Goal: Task Accomplishment & Management: Use online tool/utility

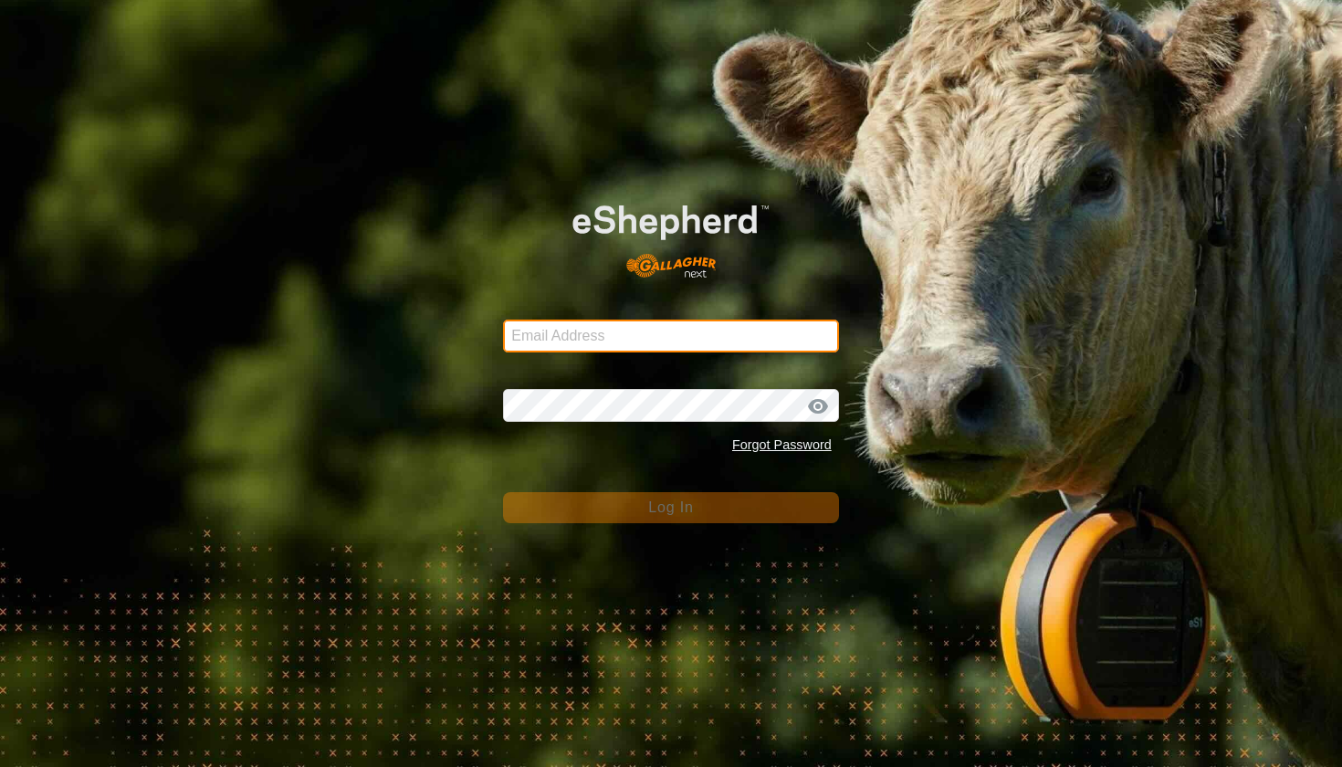
type input "choice_harvest@bigpond.com"
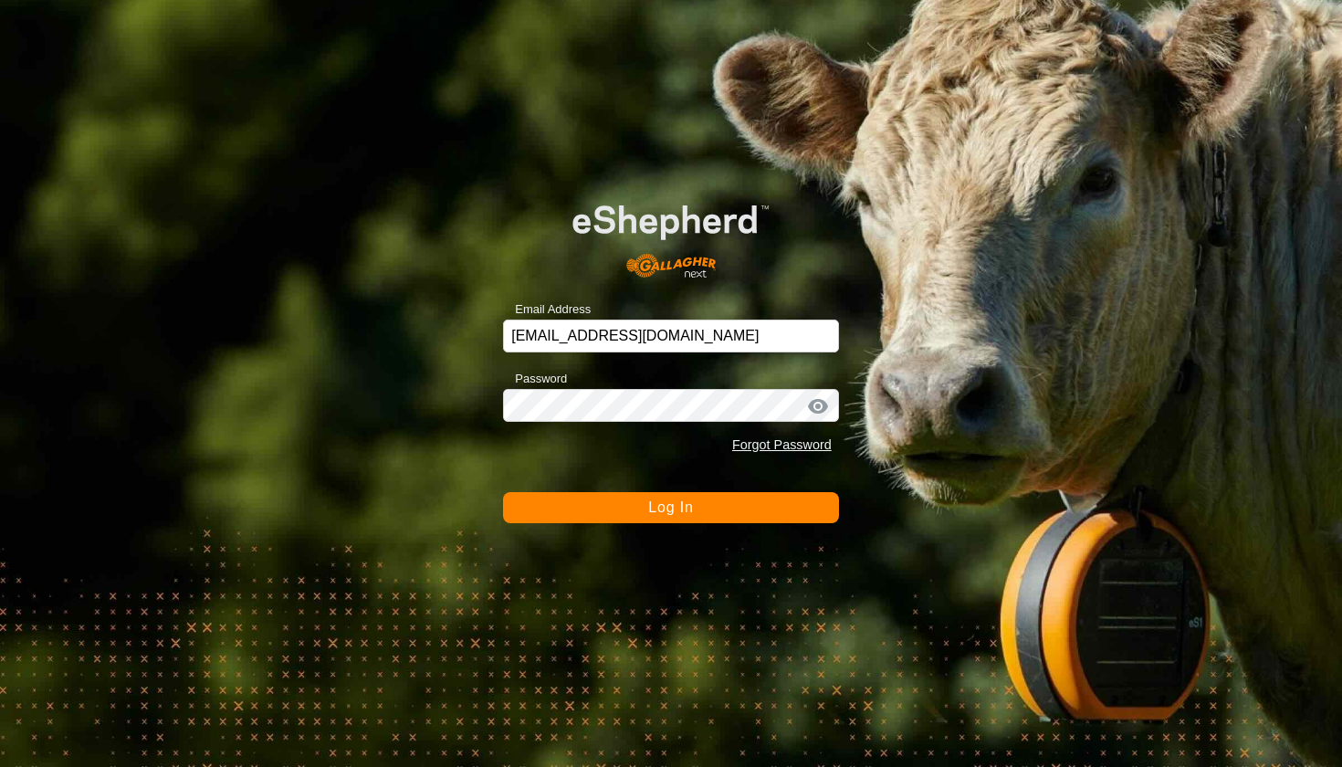
click at [654, 512] on span "Log In" at bounding box center [670, 507] width 45 height 16
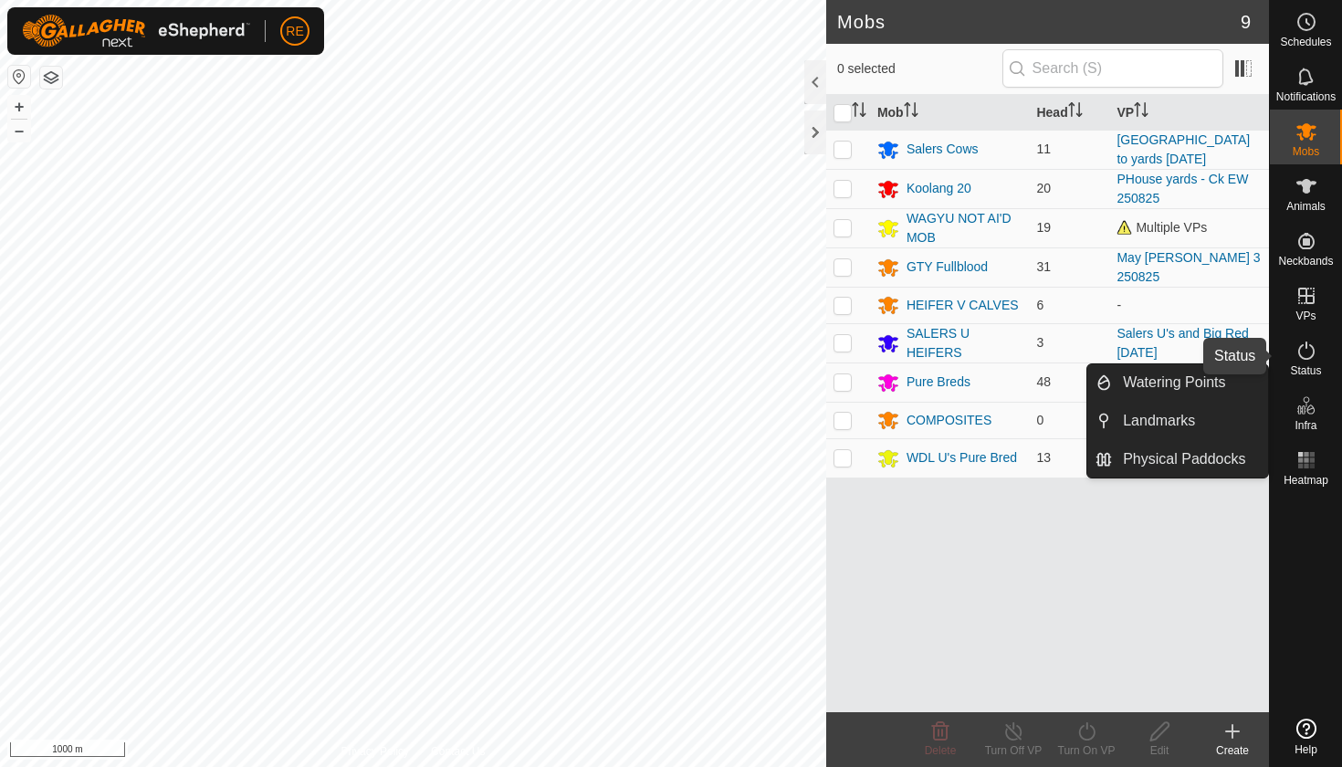
click at [1307, 354] on icon at bounding box center [1306, 351] width 22 height 22
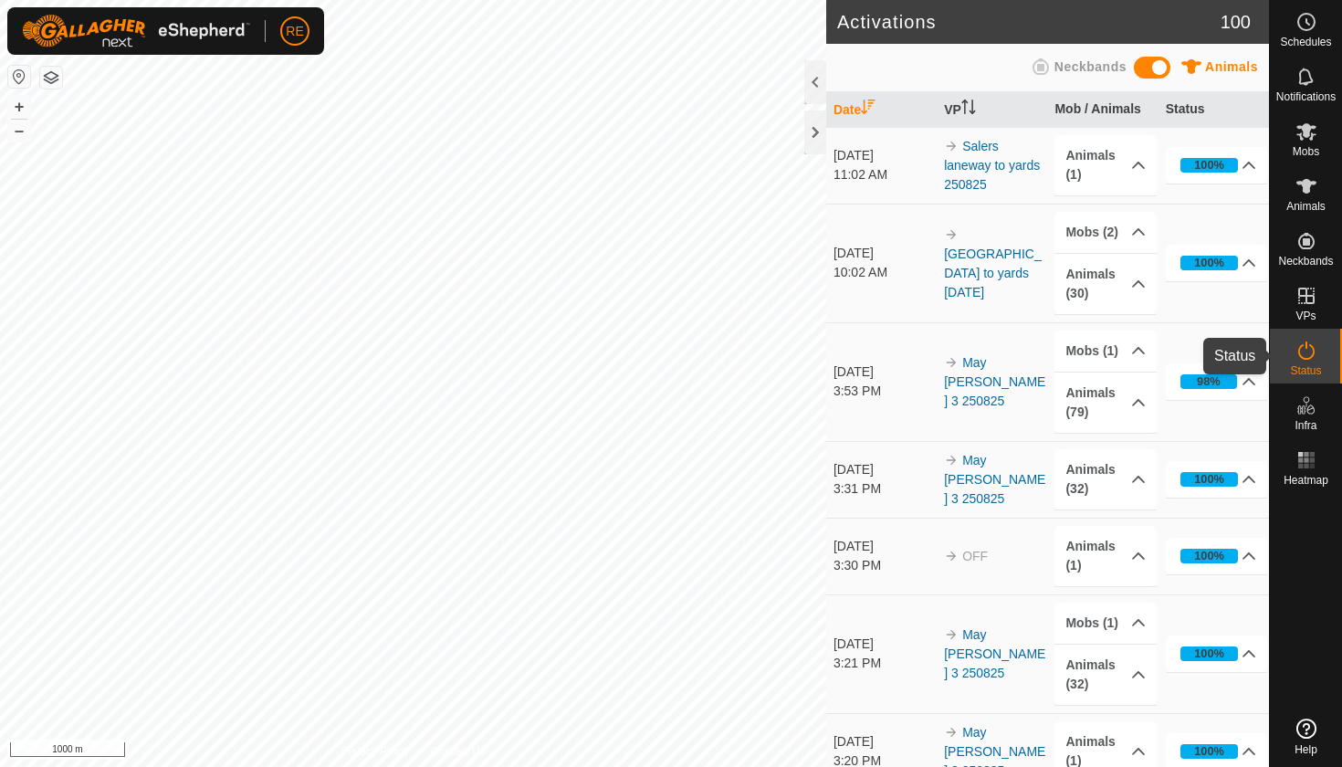
click at [1306, 355] on icon at bounding box center [1306, 351] width 22 height 22
click at [1309, 138] on icon at bounding box center [1306, 131] width 20 height 17
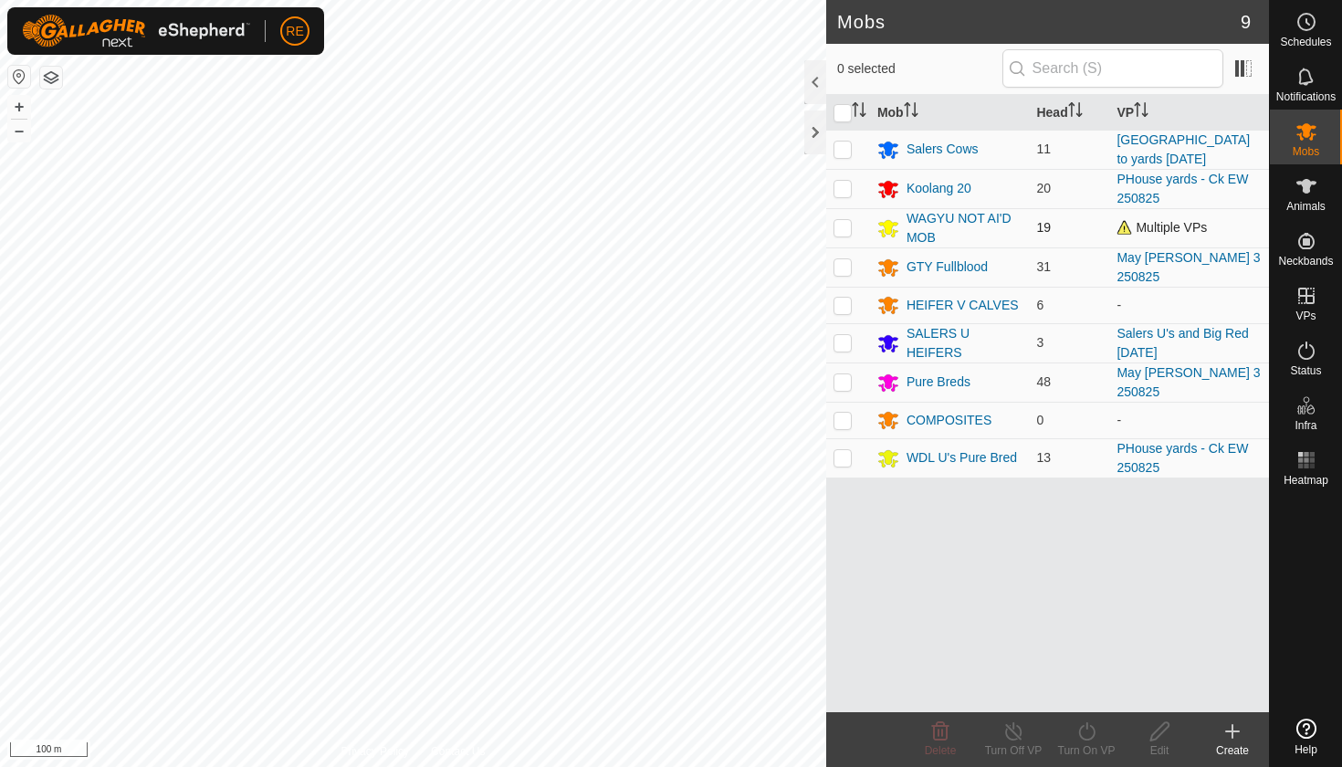
click at [843, 230] on p-checkbox at bounding box center [842, 227] width 18 height 15
checkbox input "true"
click at [1086, 727] on icon at bounding box center [1086, 731] width 16 height 18
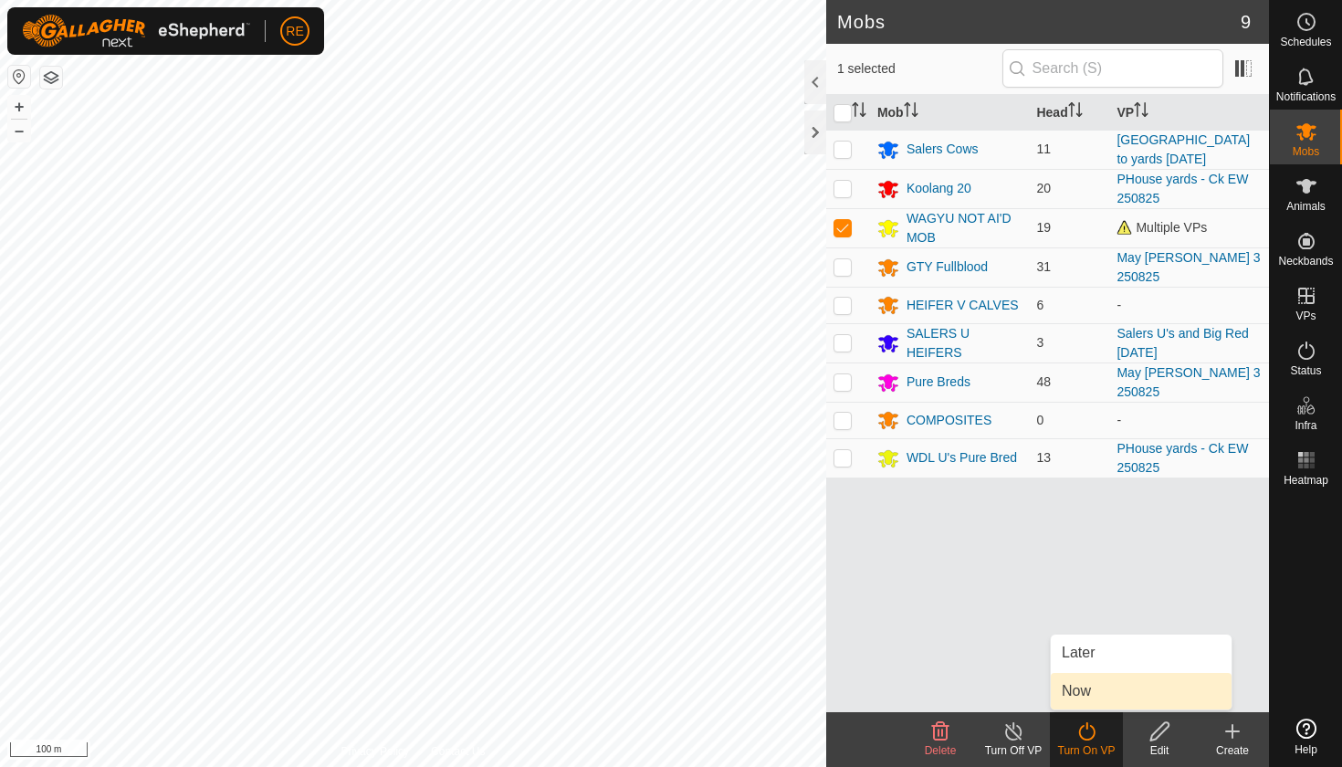
click at [1080, 690] on link "Now" at bounding box center [1141, 691] width 181 height 37
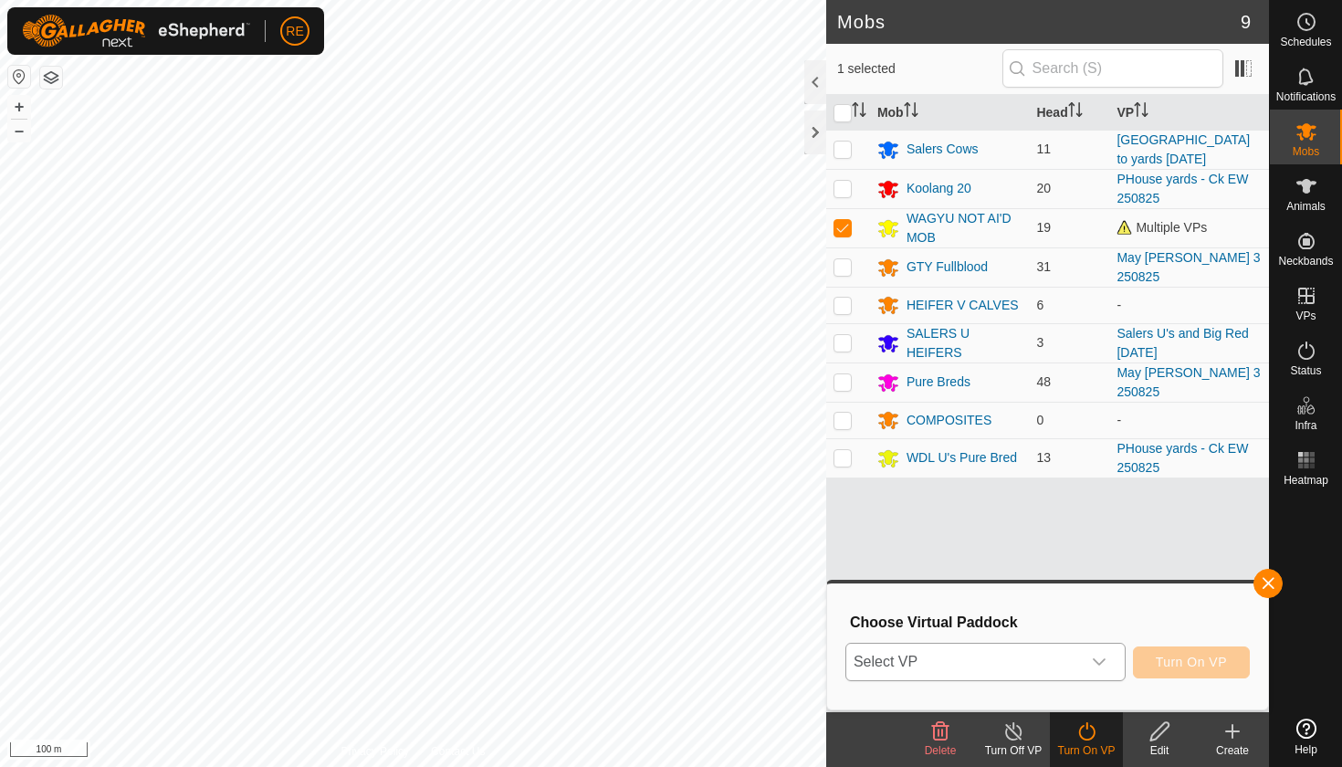
click at [1102, 663] on icon "dropdown trigger" at bounding box center [1099, 661] width 15 height 15
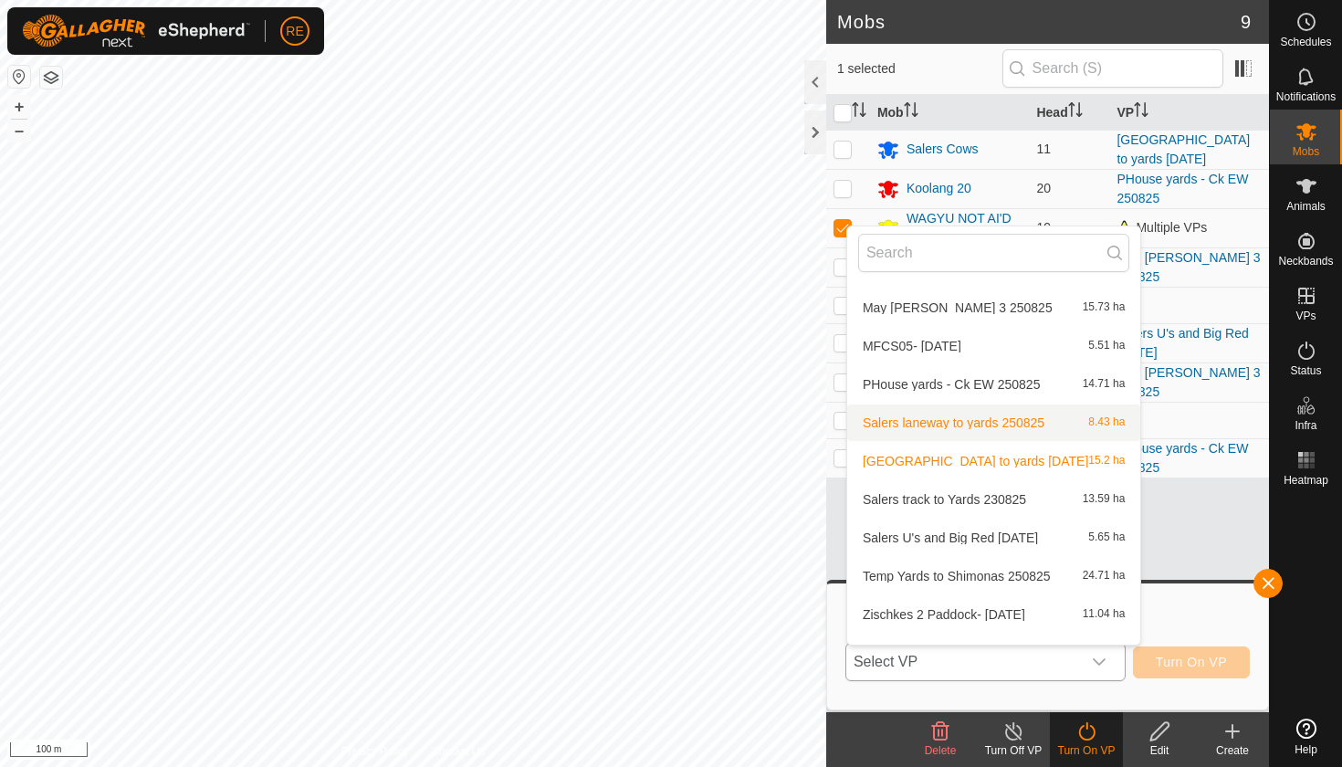
scroll to position [532, 0]
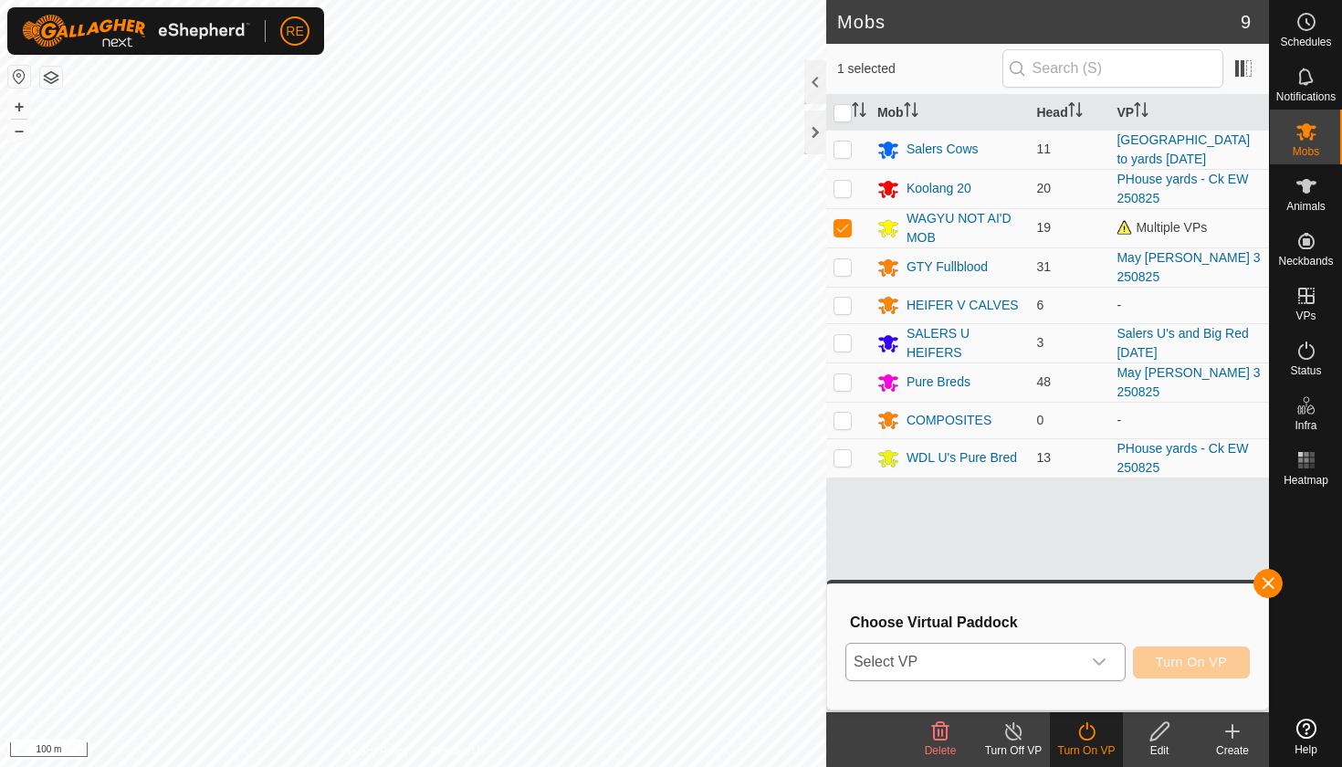
click at [1103, 662] on icon "dropdown trigger" at bounding box center [1099, 661] width 15 height 15
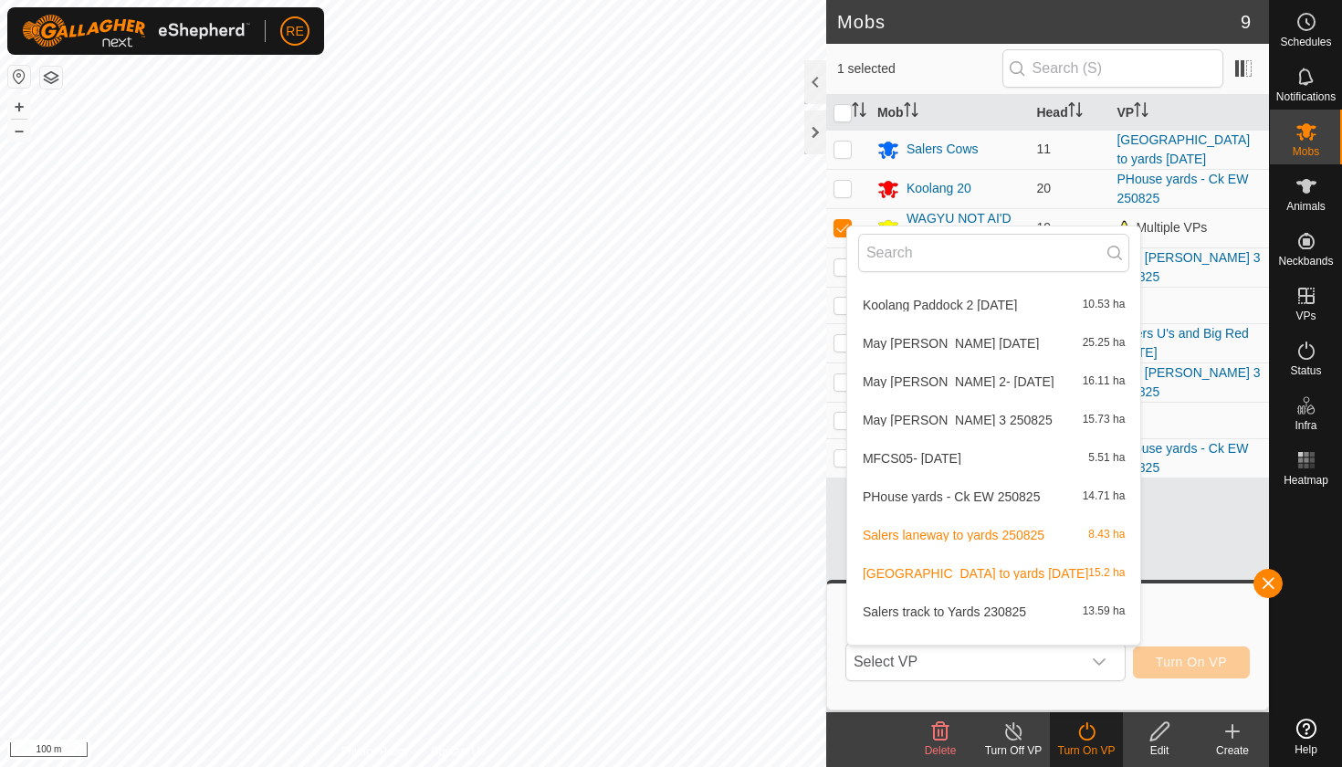
scroll to position [433, 0]
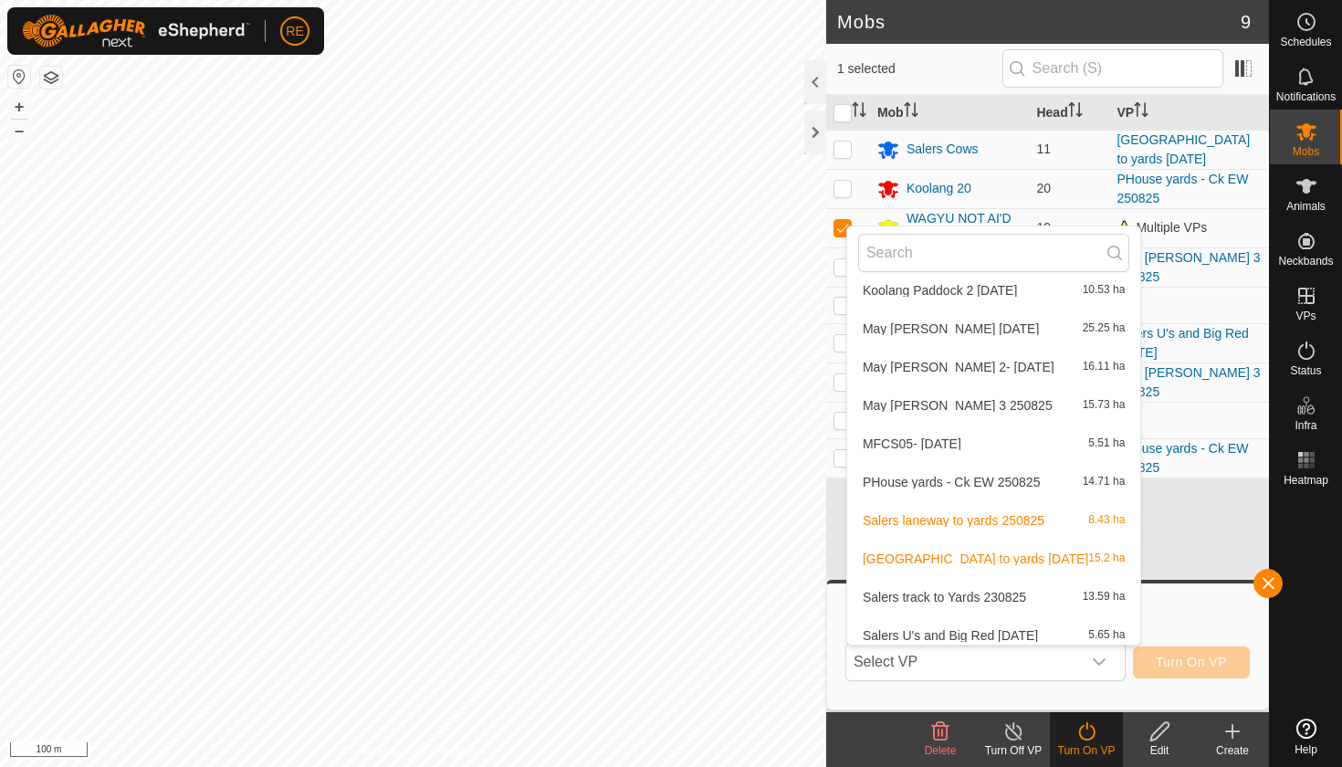
click at [982, 521] on li "Salers laneway to yards 250825 8.43 ha" at bounding box center [993, 520] width 293 height 37
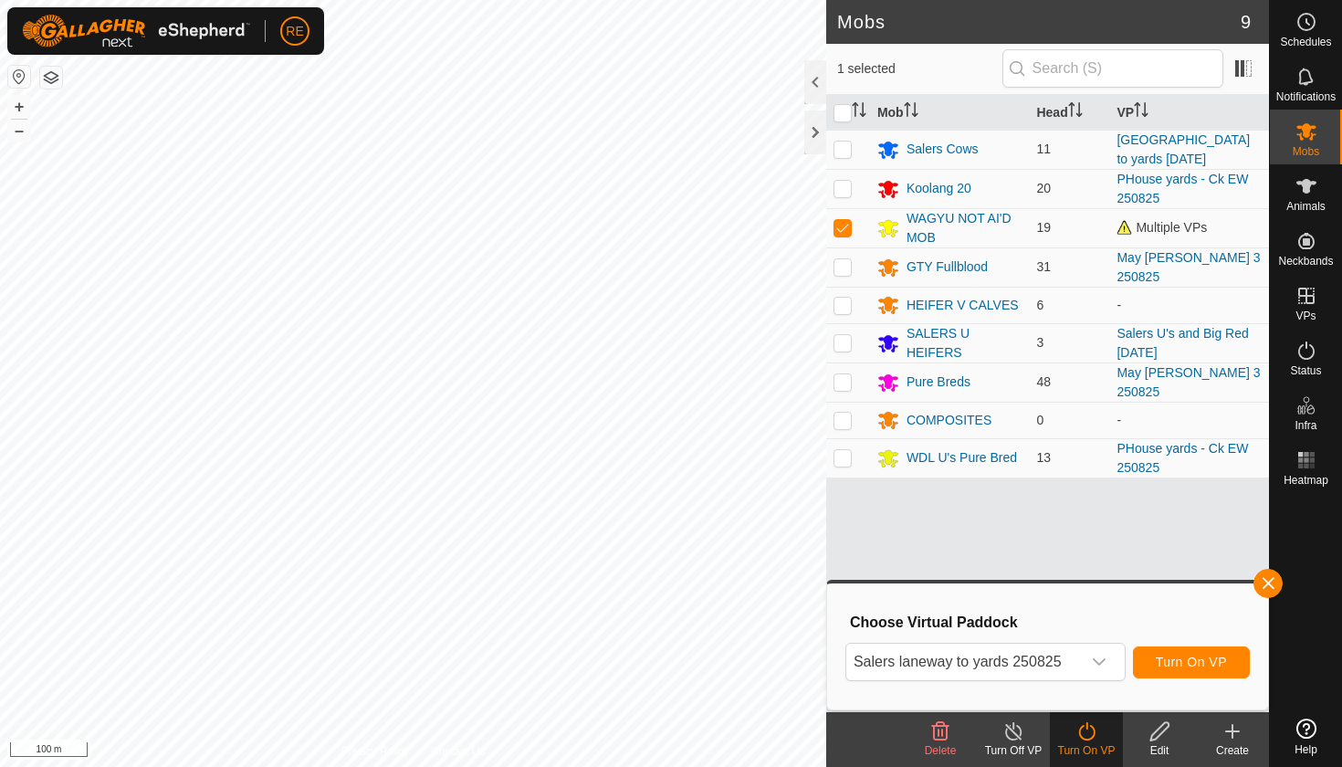
click at [1154, 660] on button "Turn On VP" at bounding box center [1191, 662] width 117 height 32
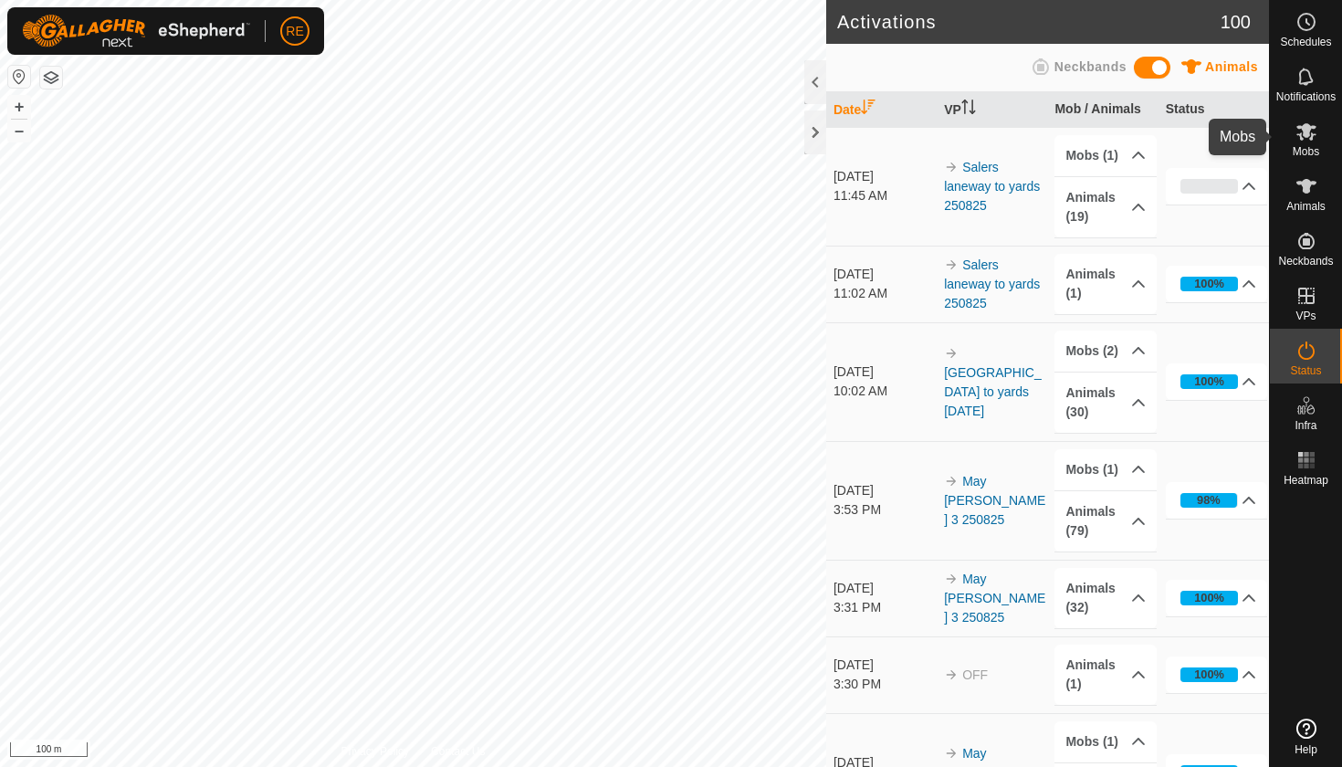
click at [1306, 136] on icon at bounding box center [1306, 131] width 20 height 17
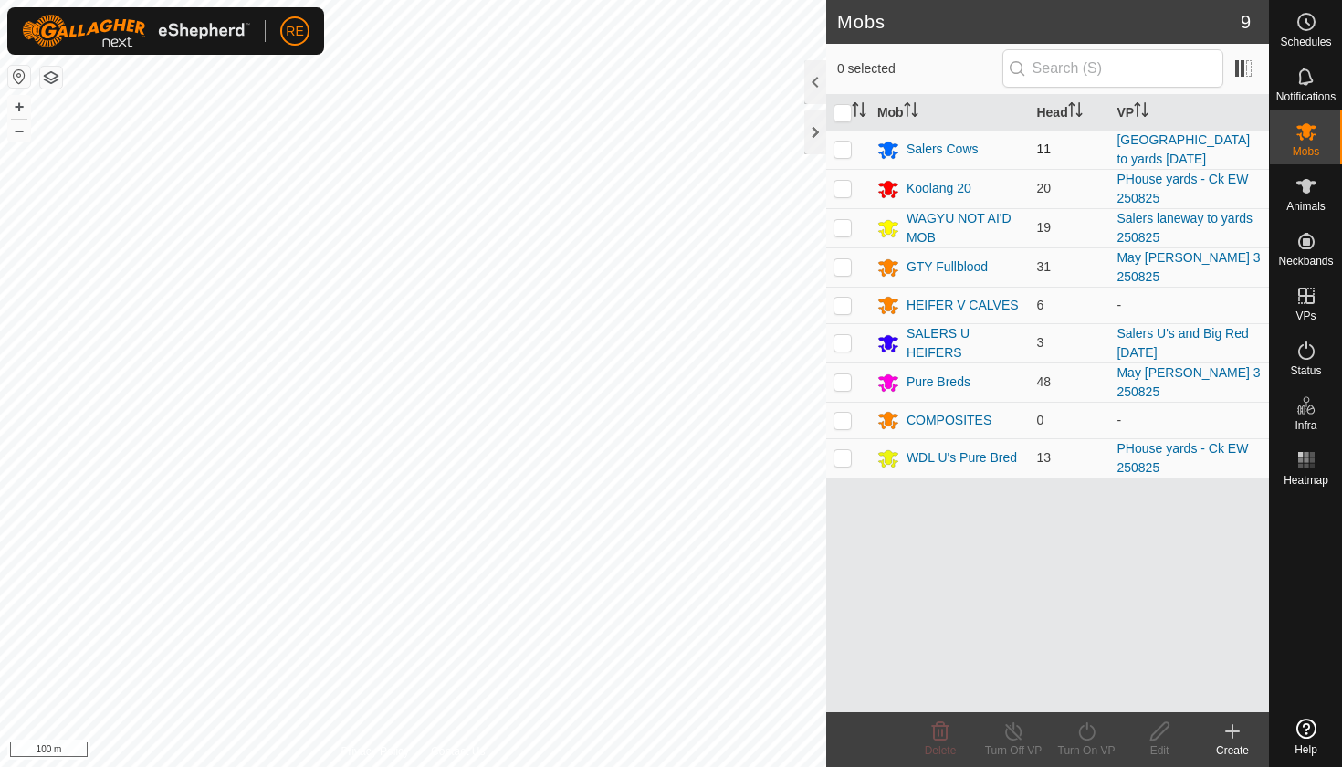
click at [845, 152] on p-checkbox at bounding box center [842, 148] width 18 height 15
checkbox input "true"
click at [1187, 145] on link "[GEOGRAPHIC_DATA] to yards [DATE]" at bounding box center [1182, 149] width 133 height 34
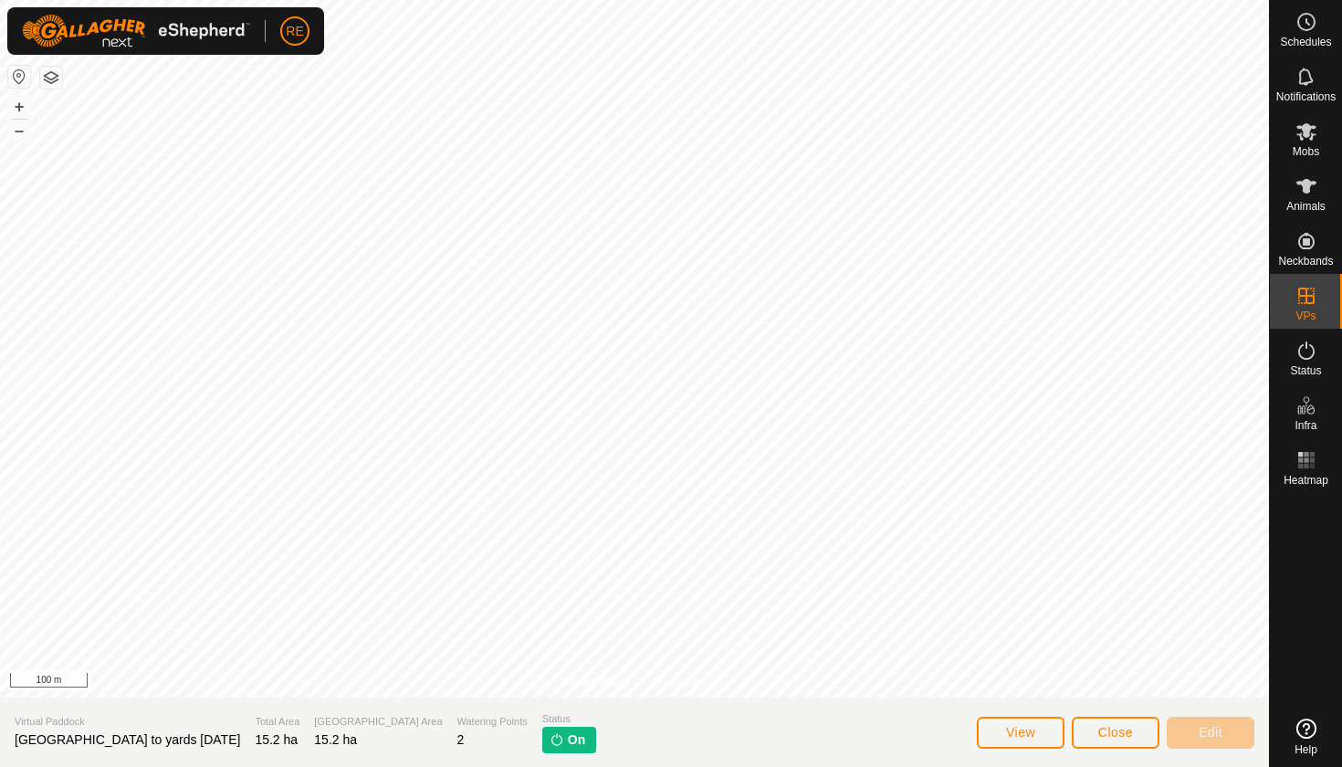
click at [1303, 139] on icon at bounding box center [1306, 131] width 22 height 22
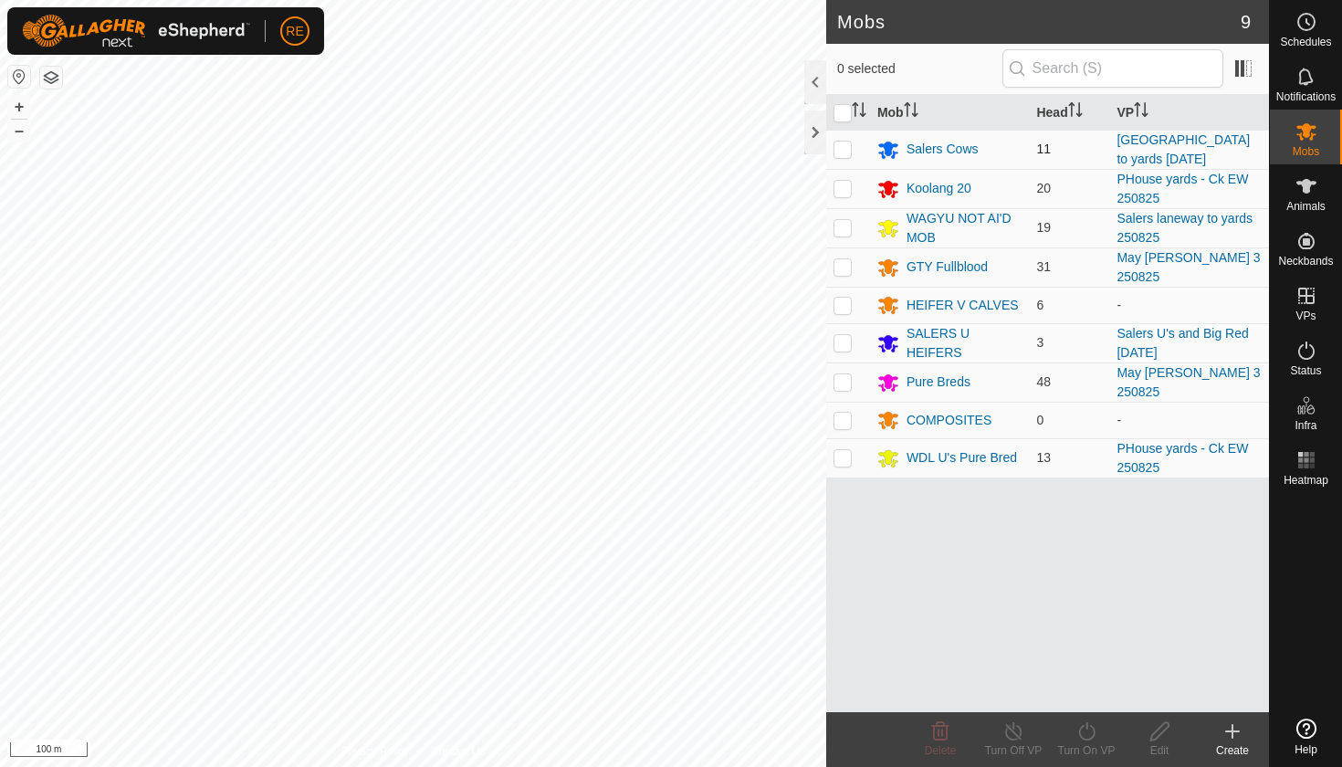
click at [846, 148] on p-checkbox at bounding box center [842, 148] width 18 height 15
checkbox input "true"
click at [844, 230] on p-checkbox at bounding box center [842, 227] width 18 height 15
checkbox input "true"
click at [842, 184] on p-checkbox at bounding box center [842, 188] width 18 height 15
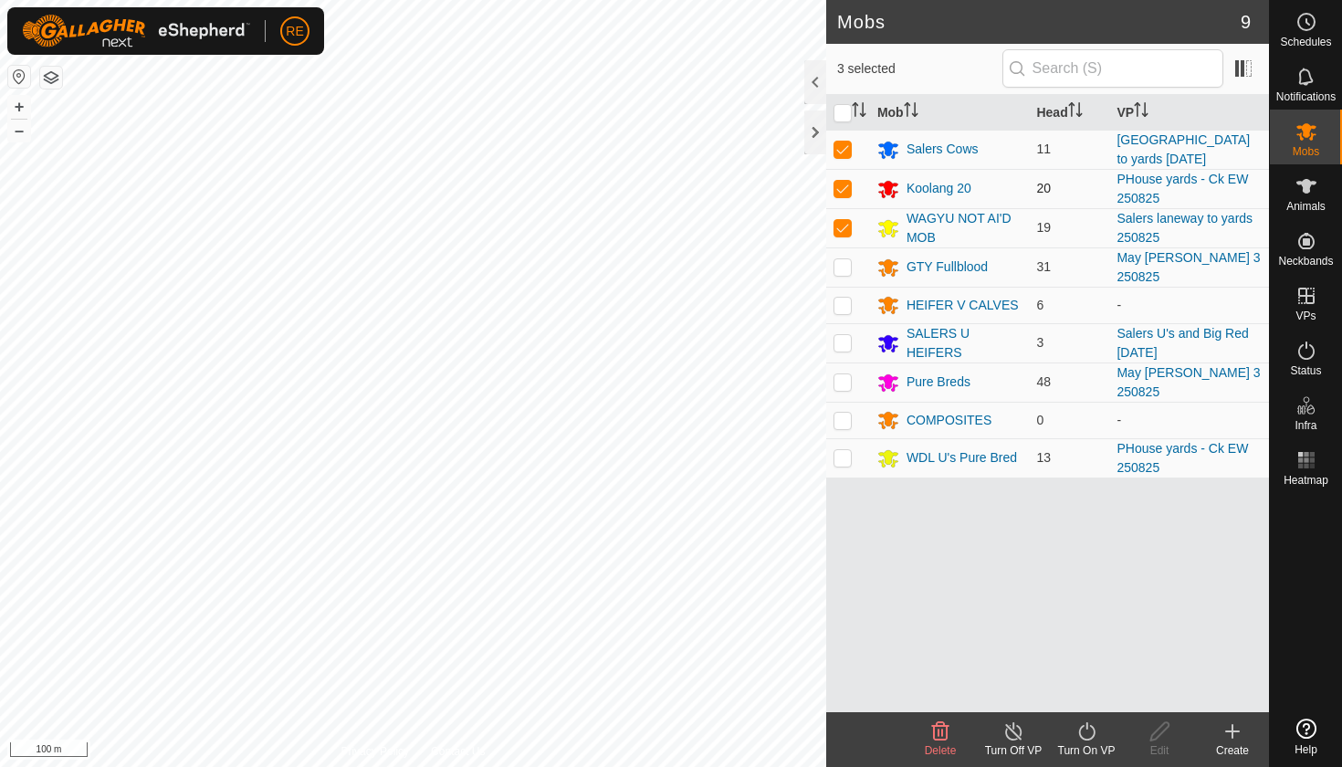
checkbox input "true"
click at [844, 230] on p-checkbox at bounding box center [842, 227] width 18 height 15
checkbox input "false"
click at [846, 152] on p-checkbox at bounding box center [842, 148] width 18 height 15
checkbox input "false"
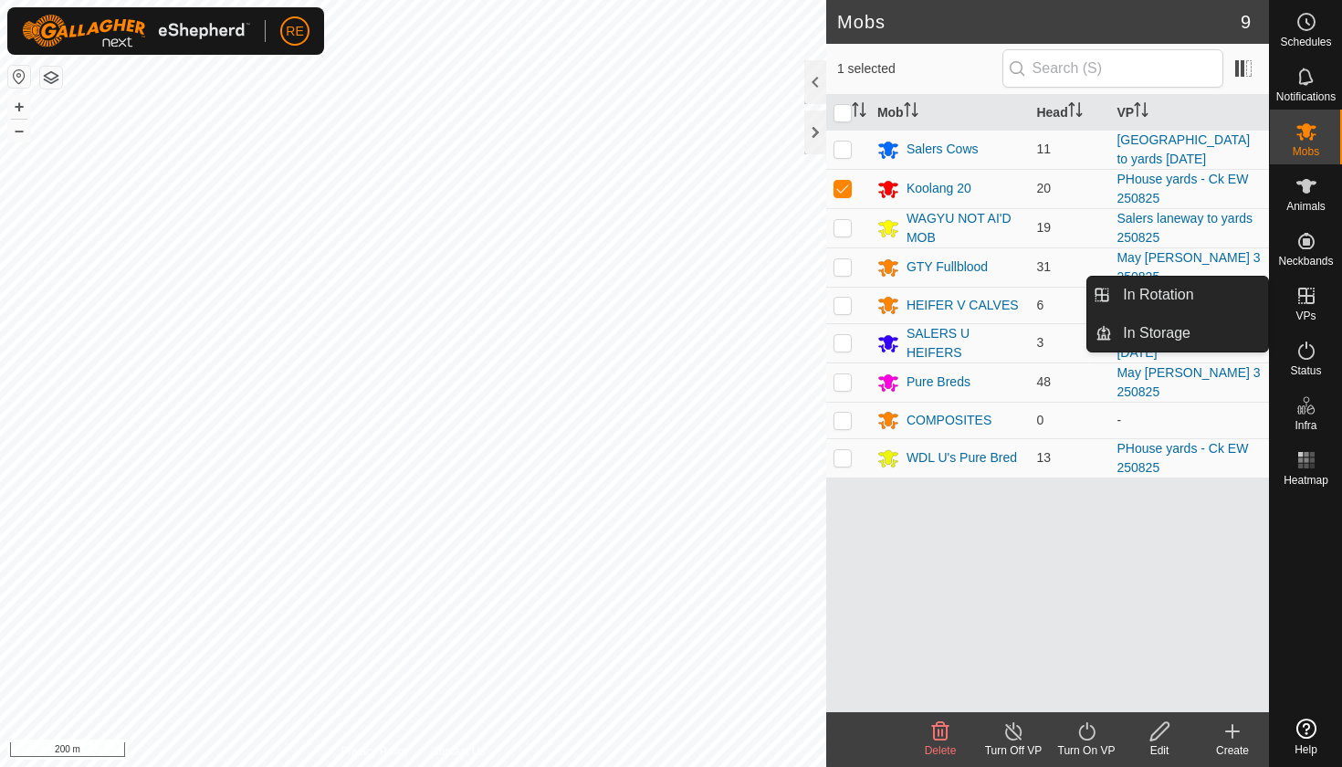
click at [1306, 298] on icon at bounding box center [1306, 296] width 16 height 16
click at [1199, 295] on link "In Rotation" at bounding box center [1190, 295] width 156 height 37
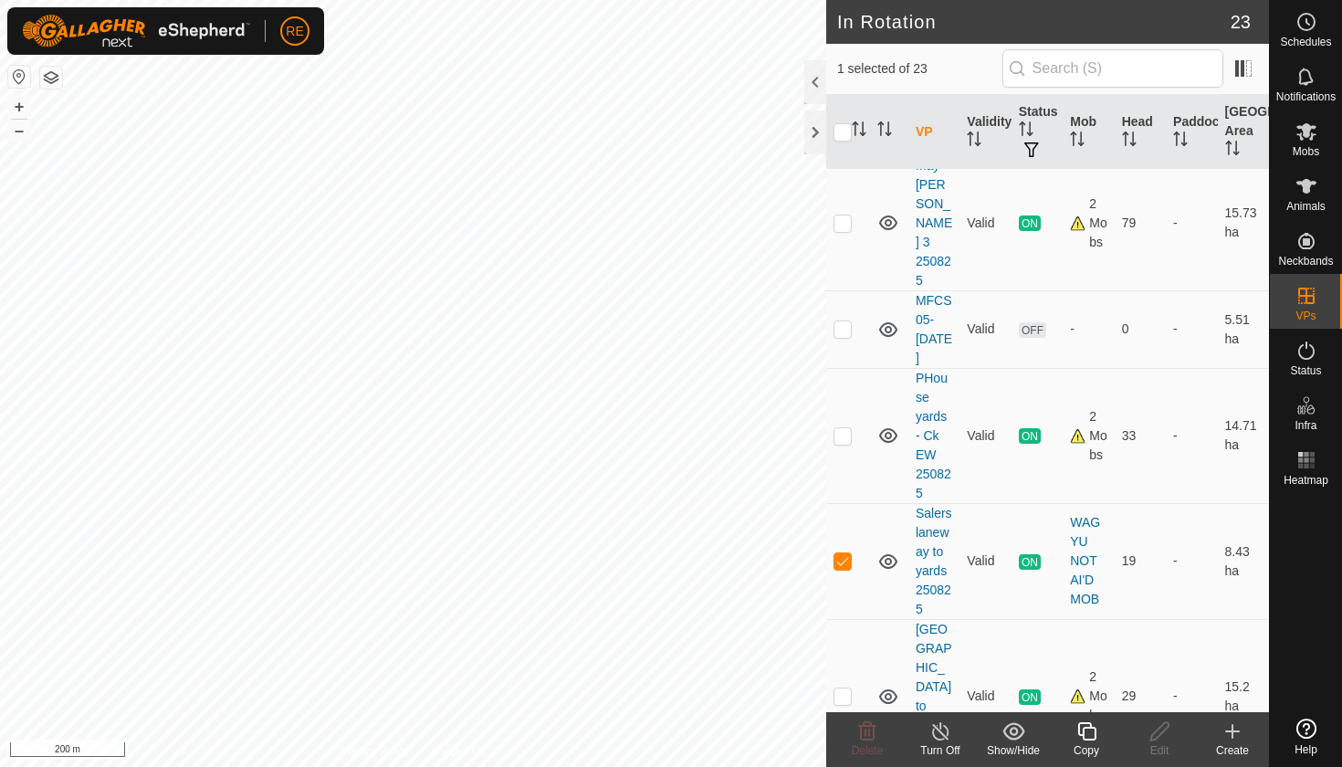
scroll to position [1711, 0]
click at [1310, 138] on icon at bounding box center [1306, 131] width 20 height 17
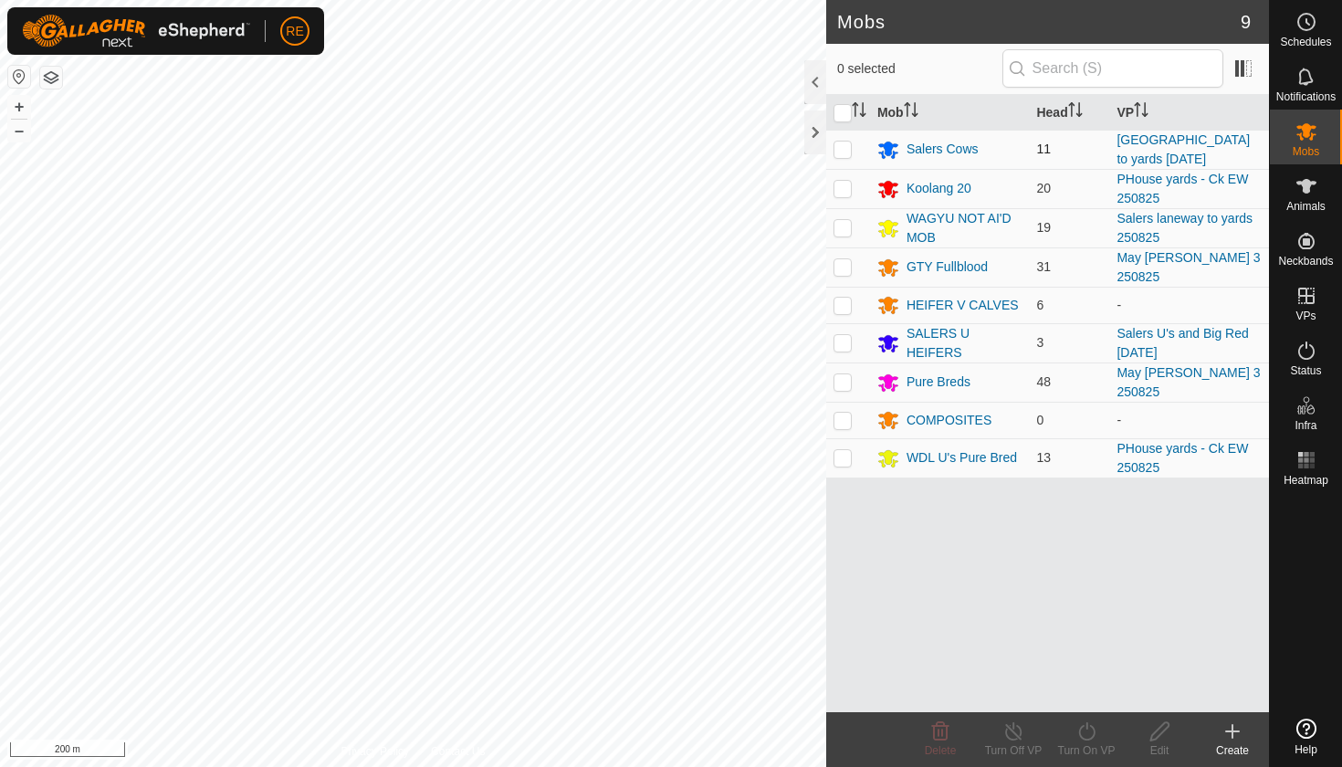
click at [845, 153] on p-checkbox at bounding box center [842, 148] width 18 height 15
checkbox input "true"
click at [1082, 731] on icon at bounding box center [1086, 731] width 23 height 22
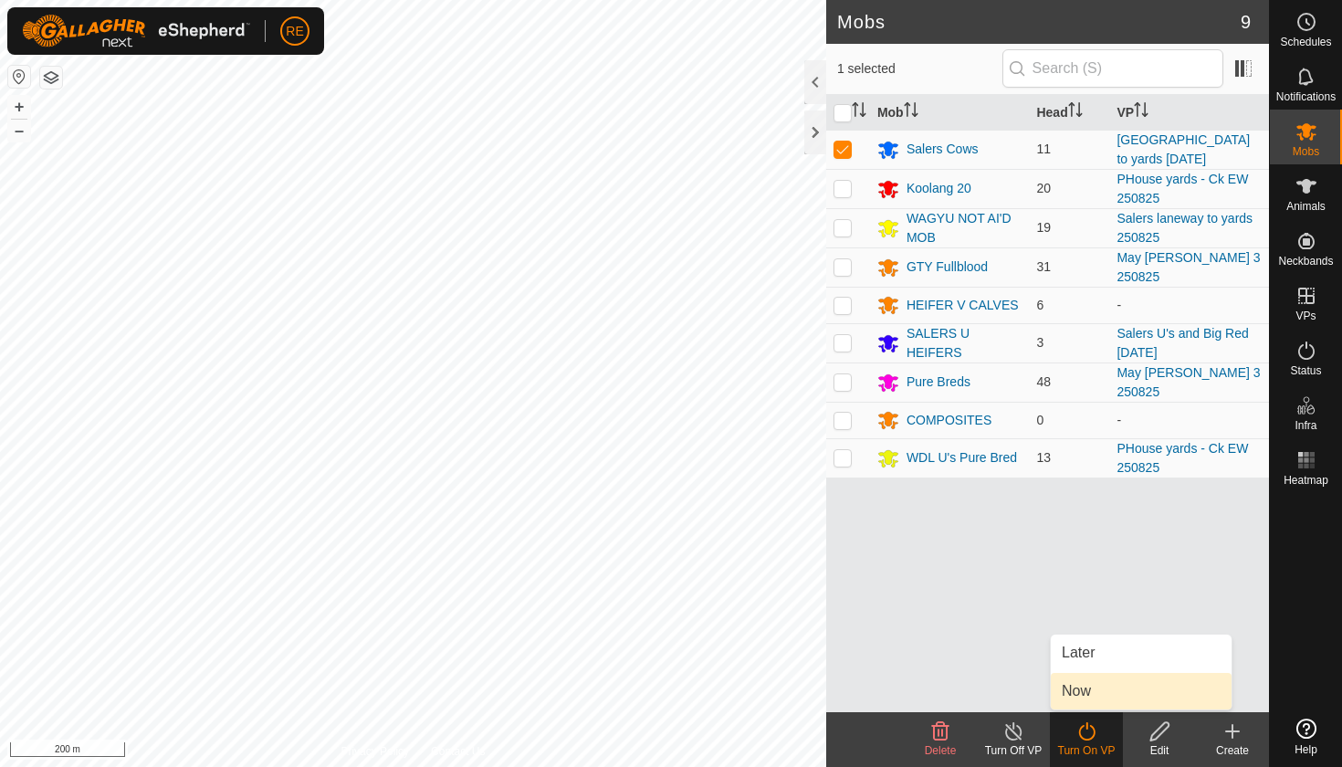
click at [1076, 691] on link "Now" at bounding box center [1141, 691] width 181 height 37
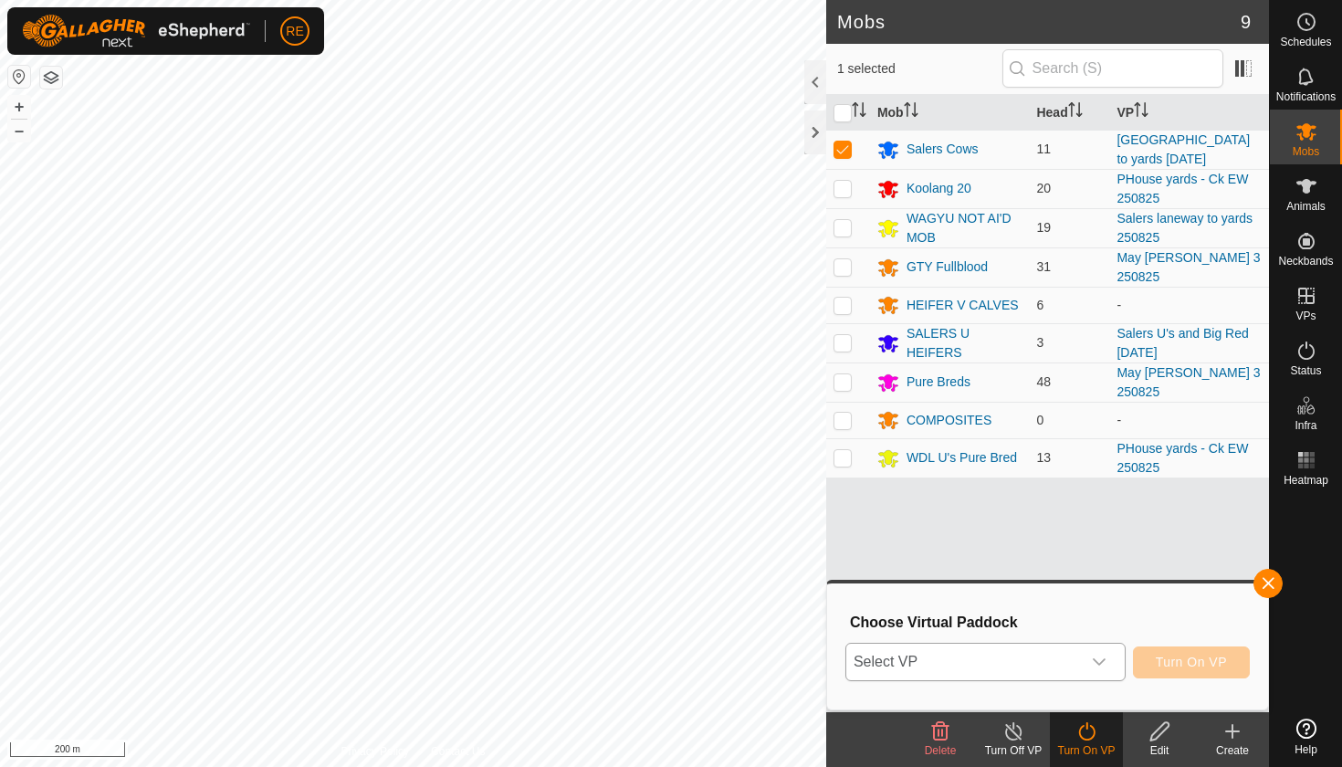
click at [1100, 659] on icon "dropdown trigger" at bounding box center [1099, 661] width 15 height 15
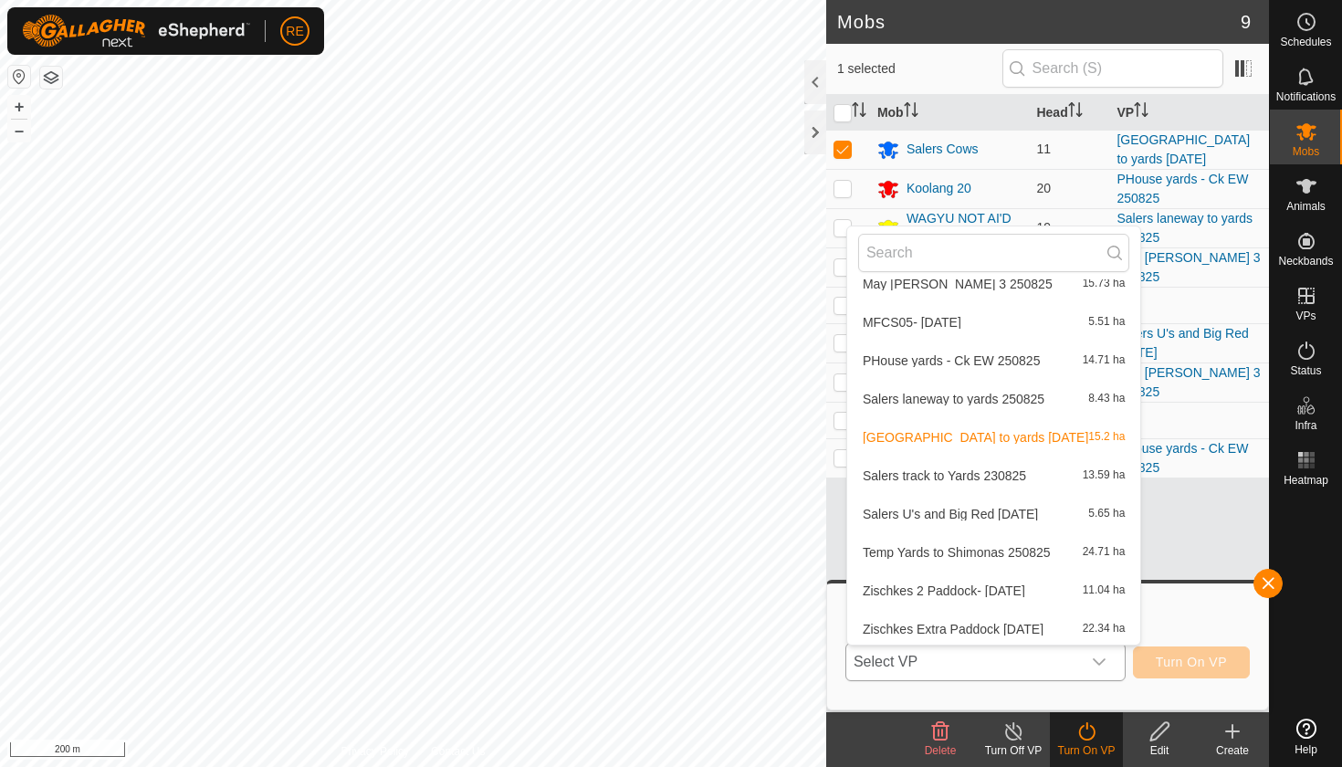
scroll to position [555, 0]
click at [971, 398] on li "Salers laneway to yards 250825 8.43 ha" at bounding box center [993, 398] width 293 height 37
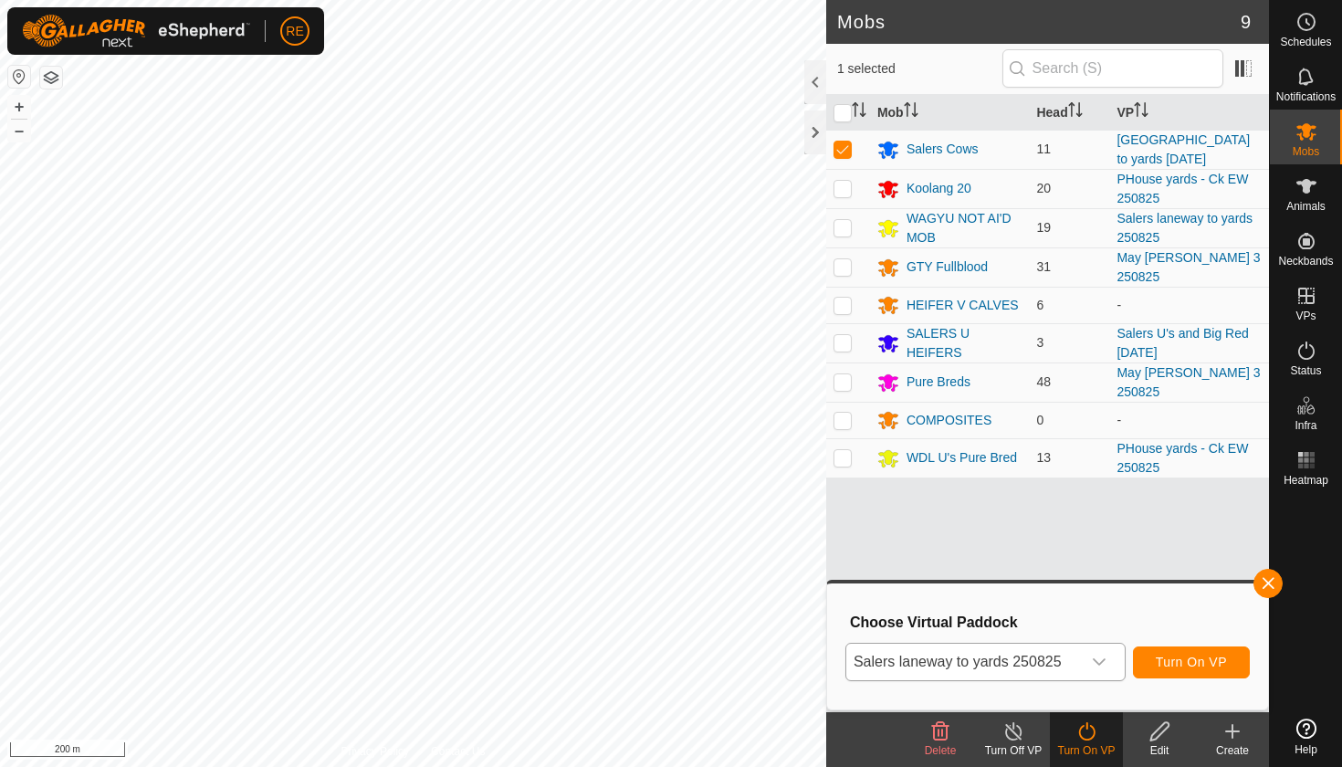
click at [1193, 668] on span "Turn On VP" at bounding box center [1190, 661] width 71 height 15
